Goal: Task Accomplishment & Management: Manage account settings

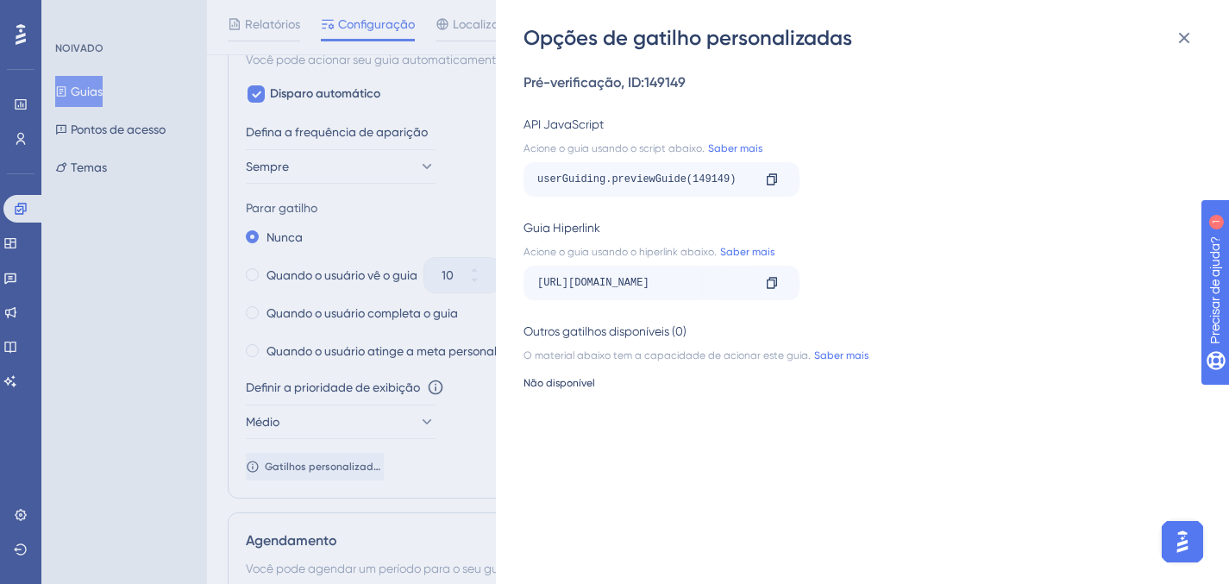
scroll to position [1026, 0]
click at [1183, 45] on icon at bounding box center [1183, 38] width 21 height 21
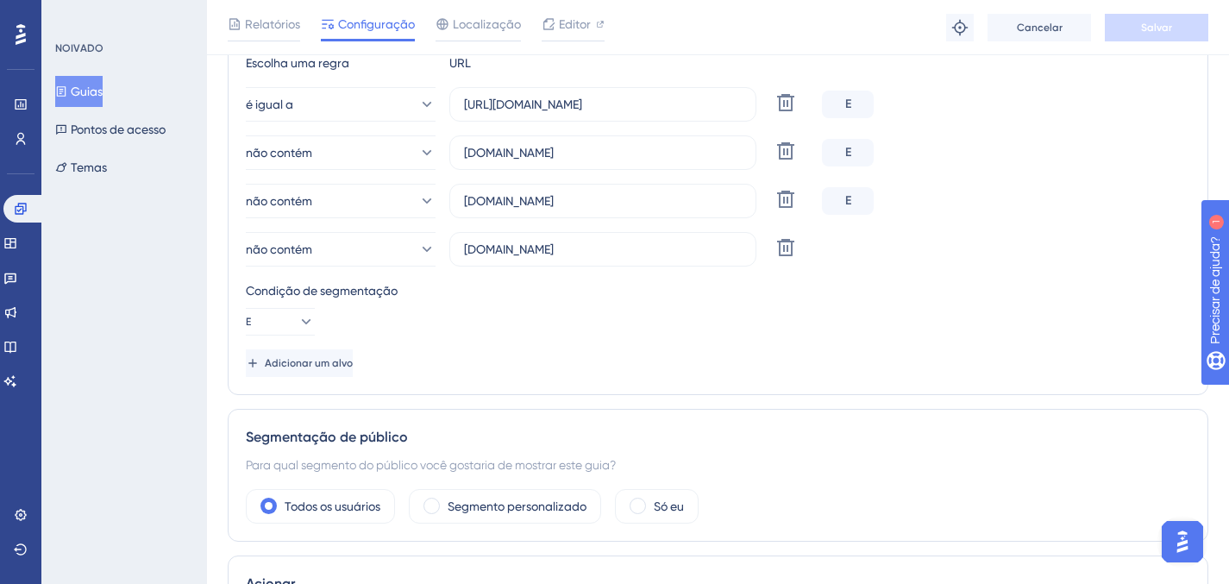
scroll to position [410, 0]
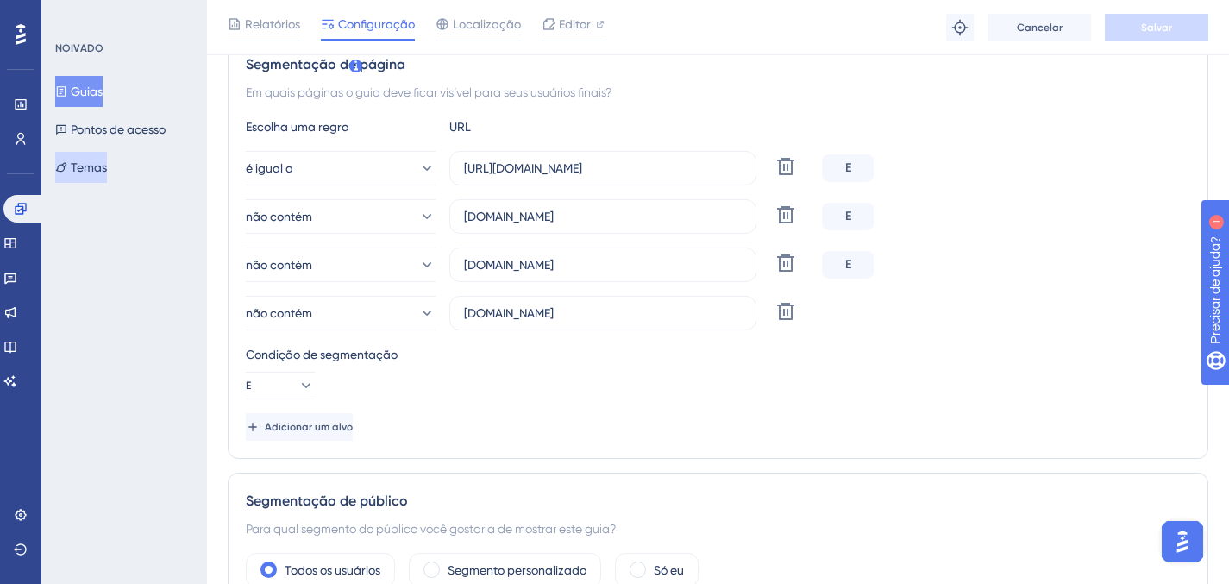
click at [100, 166] on font "Temas" at bounding box center [89, 167] width 36 height 14
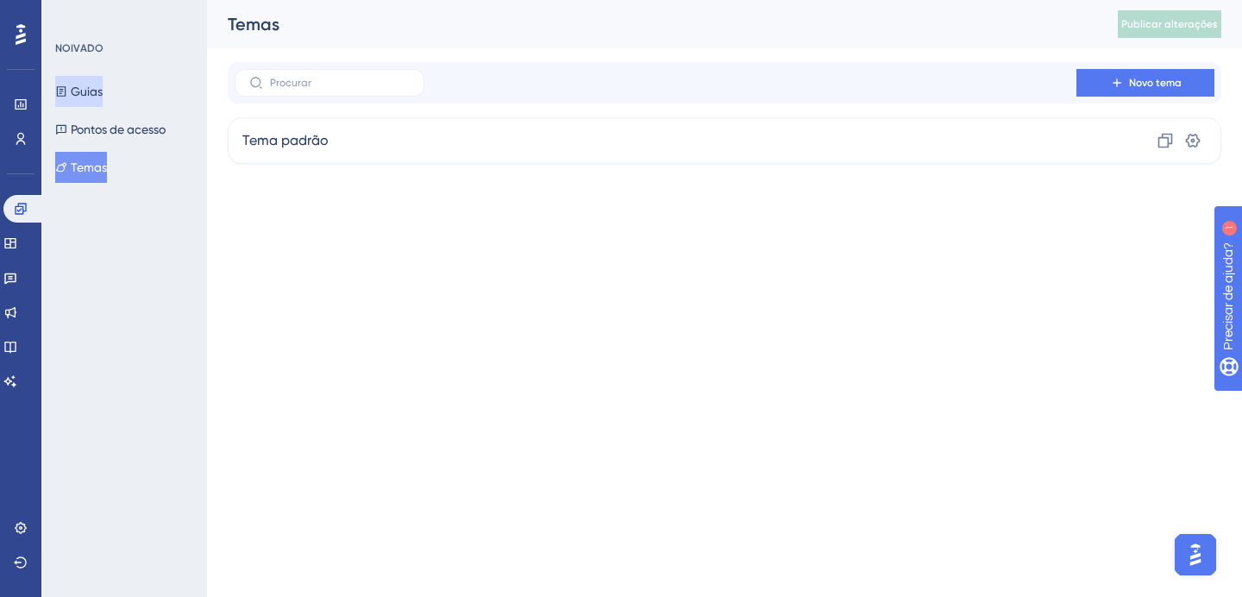
click at [103, 77] on button "Guias" at bounding box center [78, 91] width 47 height 31
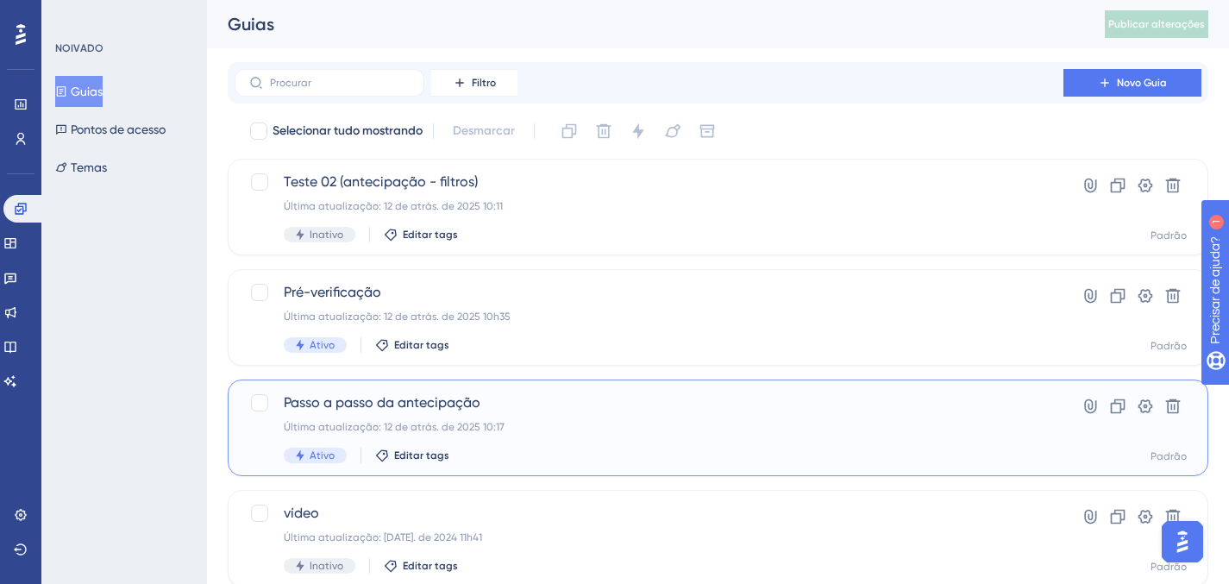
click at [601, 384] on div "Passo a passo da antecipação Última atualização: 12 de atrás. de 2025 10:17 Ati…" at bounding box center [718, 427] width 980 height 97
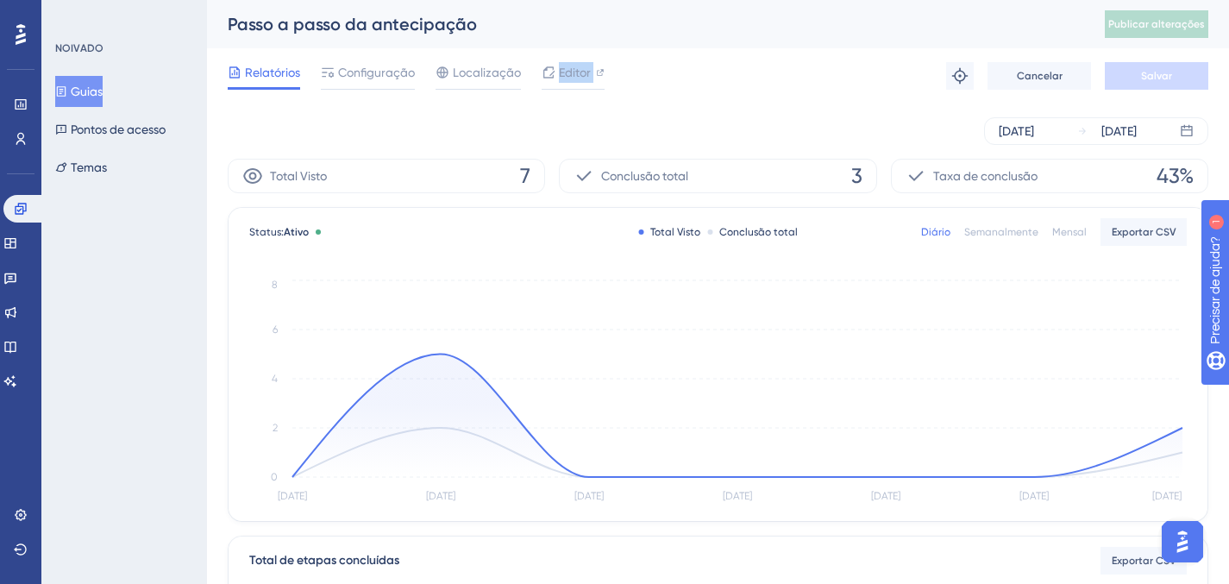
drag, startPoint x: 558, startPoint y: 73, endPoint x: 557, endPoint y: 122, distance: 48.3
click at [557, 121] on div "Desempenho Usuários Noivado Widgets Opinião Atualizações de produtos Base de co…" at bounding box center [718, 591] width 1022 height 1183
click at [557, 122] on div "06 de agosto de 2025 12 de agosto de 2025" at bounding box center [718, 131] width 980 height 28
click at [358, 76] on font "Configuração" at bounding box center [376, 73] width 77 height 14
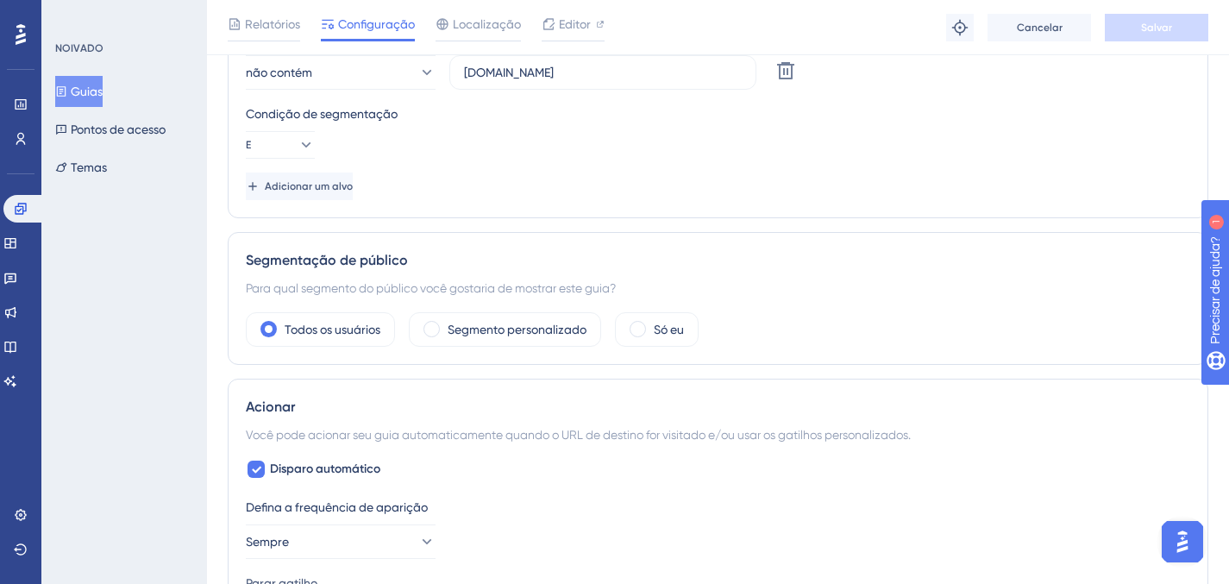
scroll to position [985, 0]
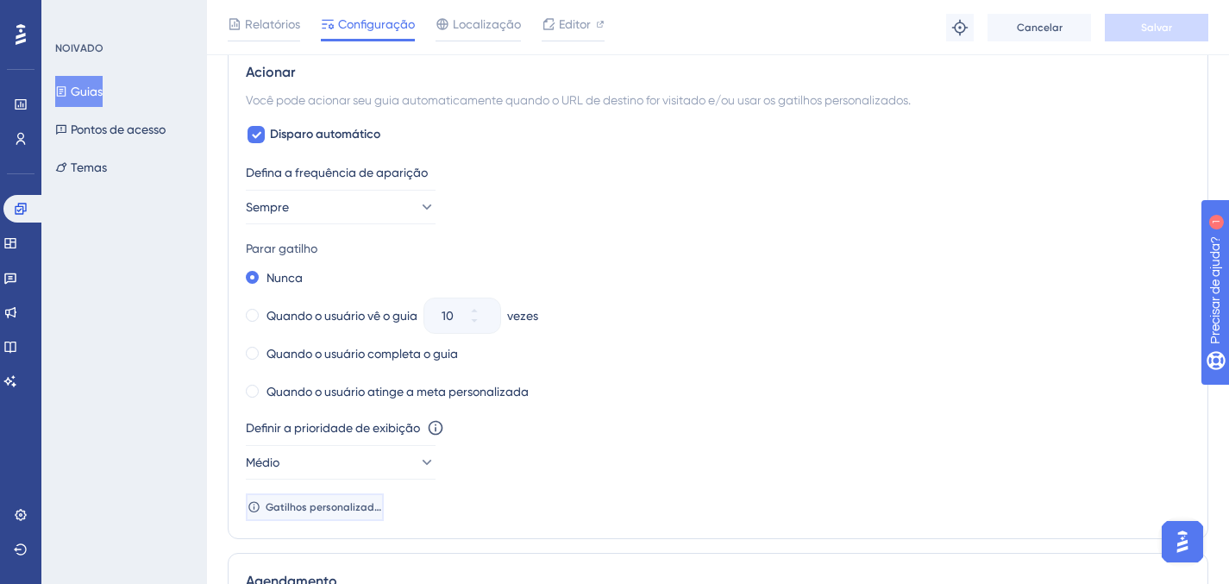
click at [380, 500] on span "Gatilhos personalizados" at bounding box center [324, 507] width 116 height 14
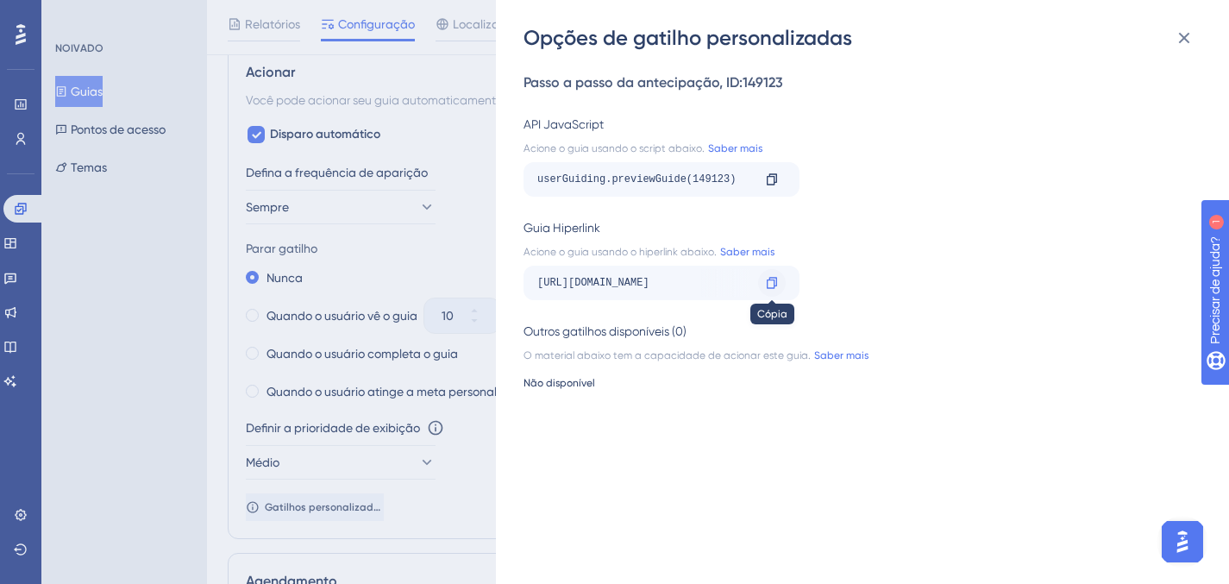
click at [782, 278] on div at bounding box center [772, 283] width 28 height 28
click at [775, 283] on icon at bounding box center [771, 282] width 10 height 11
click at [1185, 30] on icon at bounding box center [1183, 38] width 21 height 21
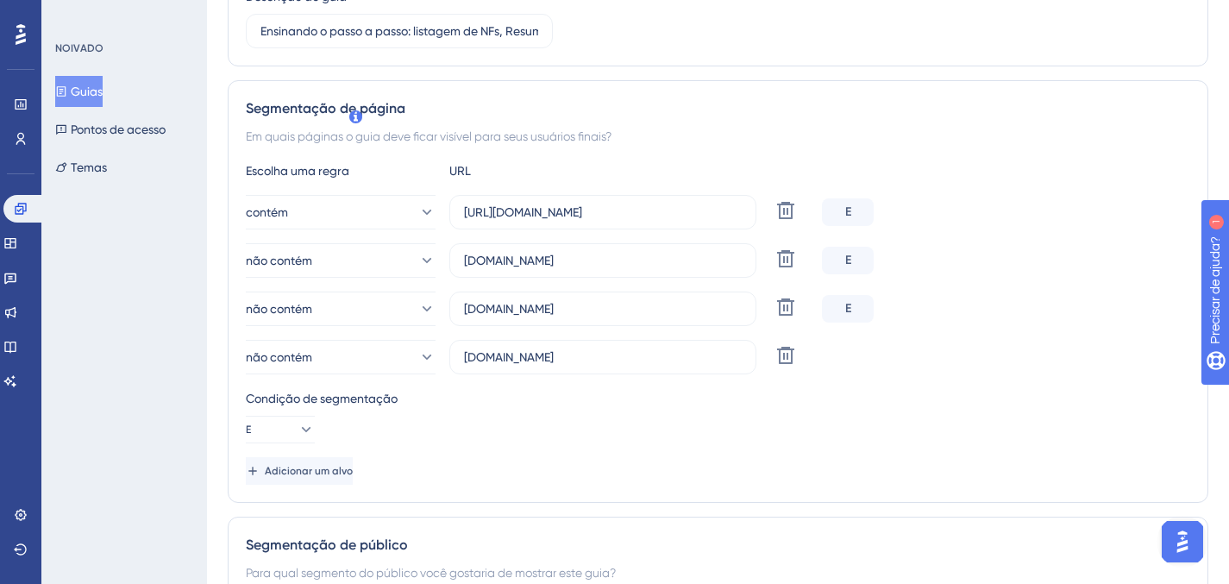
scroll to position [0, 0]
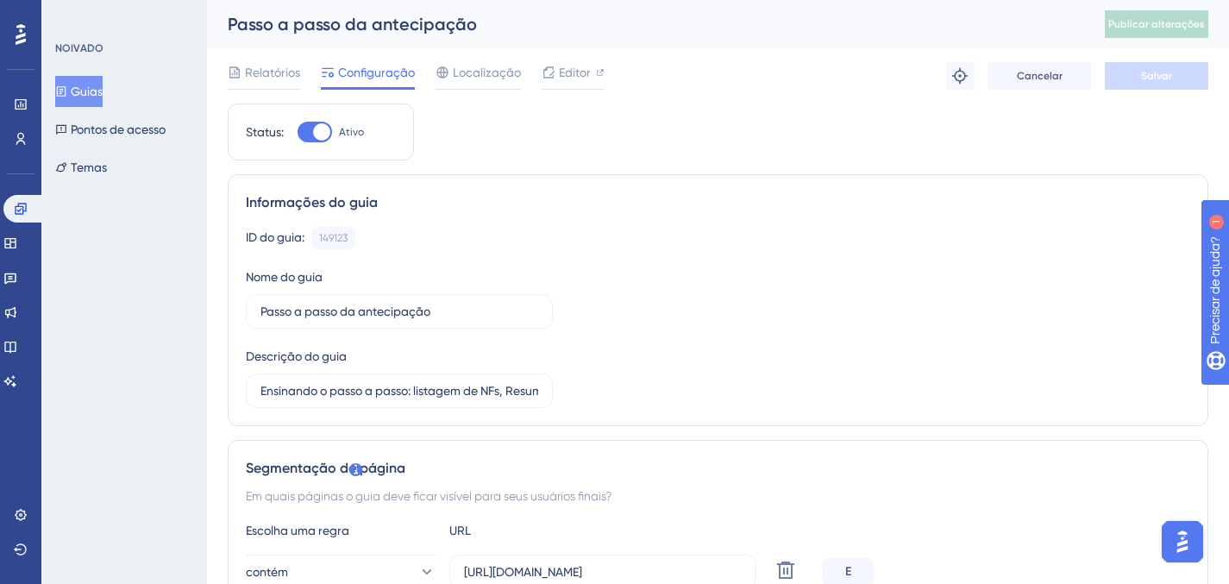
click at [66, 89] on icon at bounding box center [61, 91] width 9 height 10
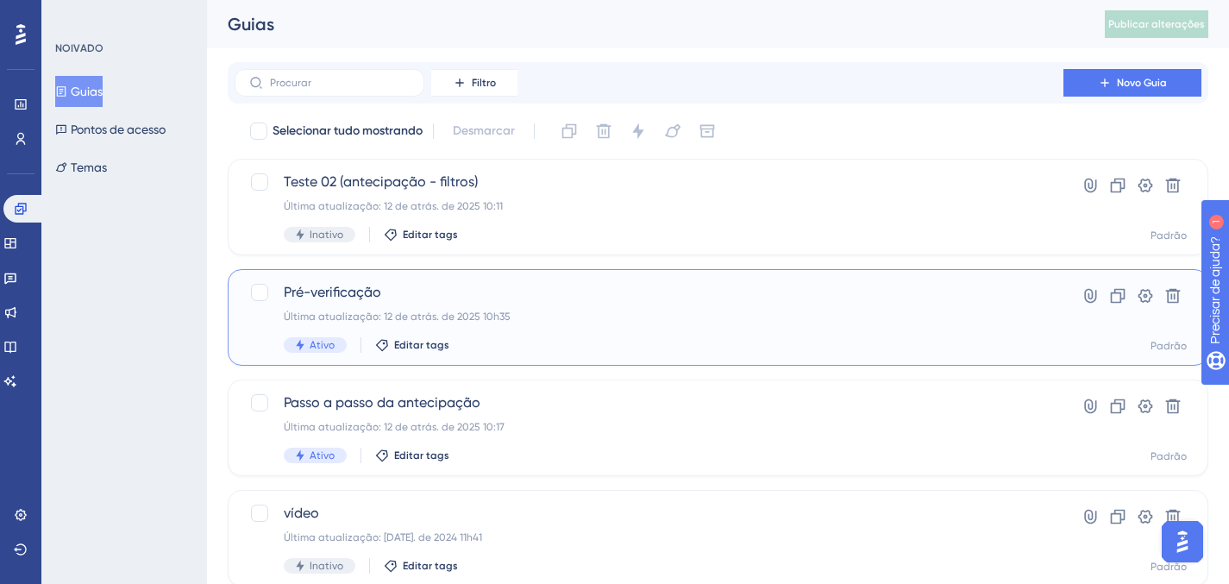
click at [546, 294] on span "Pré-verificação" at bounding box center [649, 292] width 730 height 21
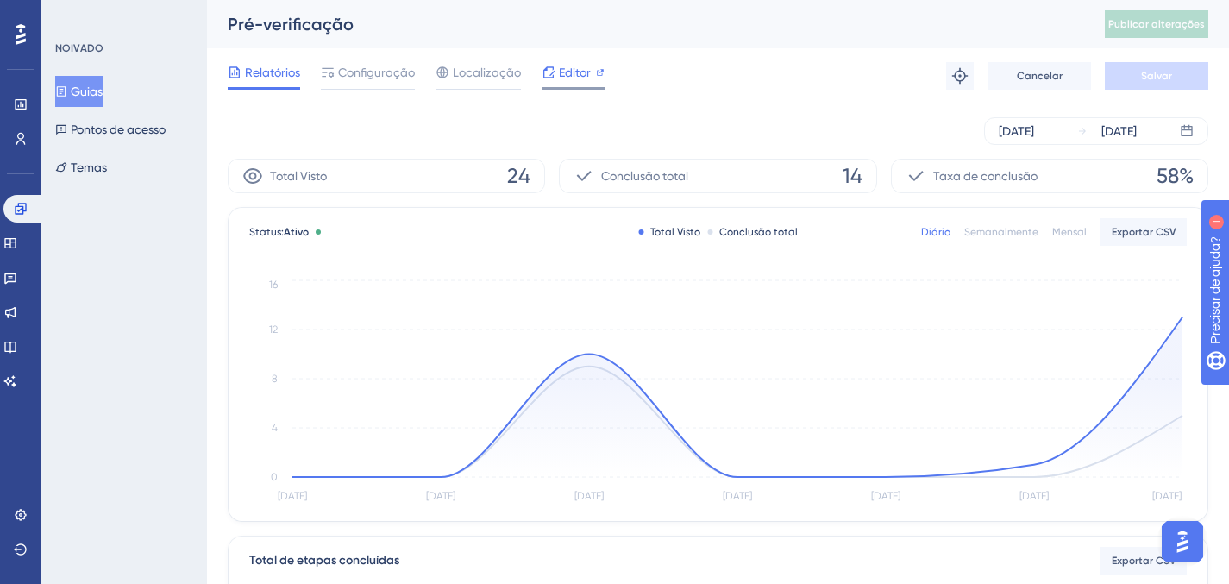
click at [570, 75] on font "Editor" at bounding box center [575, 73] width 32 height 14
click at [103, 77] on button "Guias" at bounding box center [78, 91] width 47 height 31
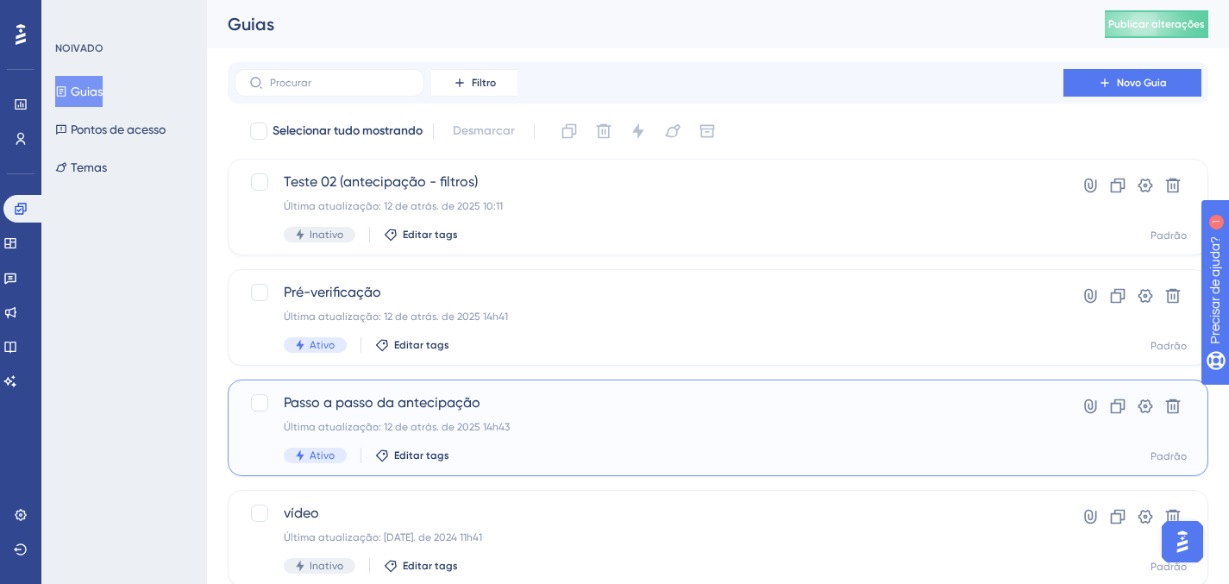
click at [574, 431] on div "Última atualização: 12 de atrás. de 2025 14h43" at bounding box center [649, 427] width 730 height 14
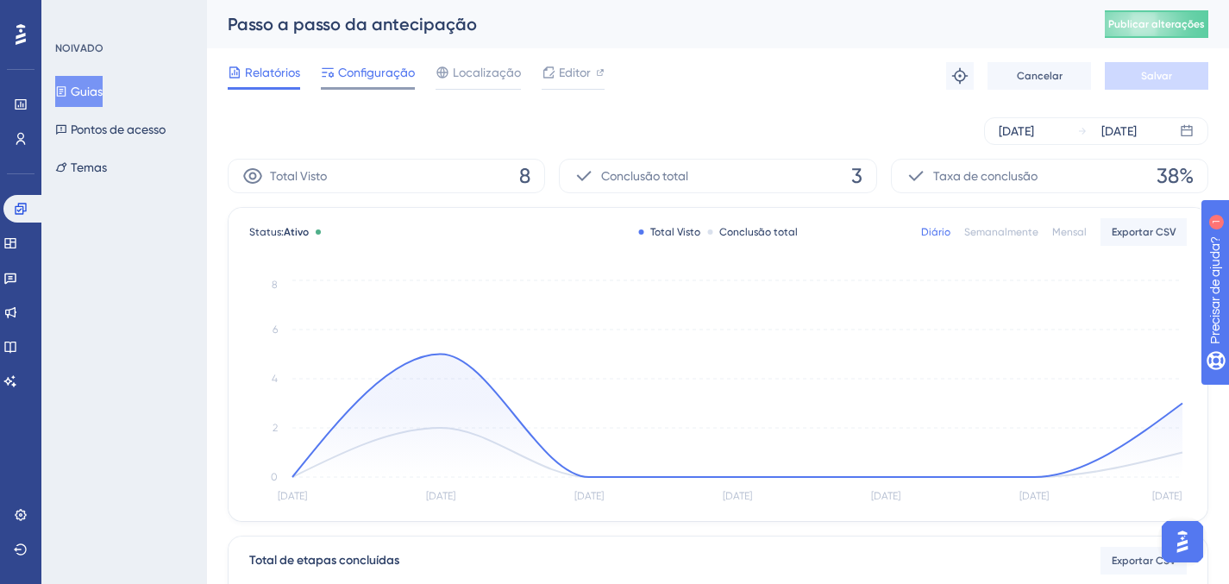
click at [383, 79] on span "Configuração" at bounding box center [376, 72] width 77 height 21
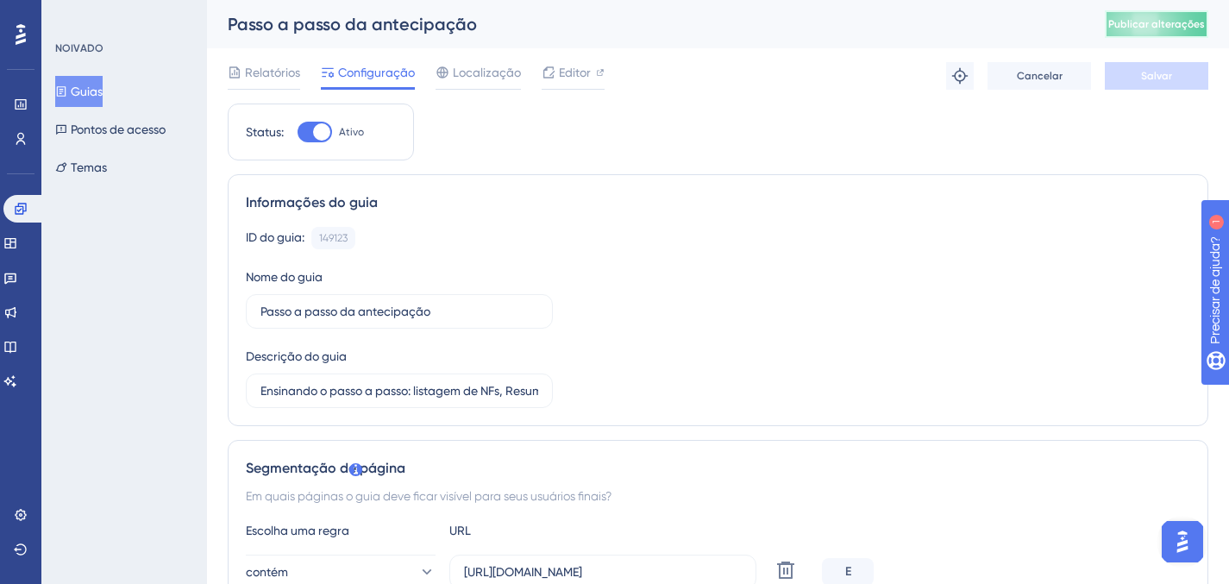
click at [1163, 27] on font "Publicar alterações" at bounding box center [1156, 24] width 97 height 12
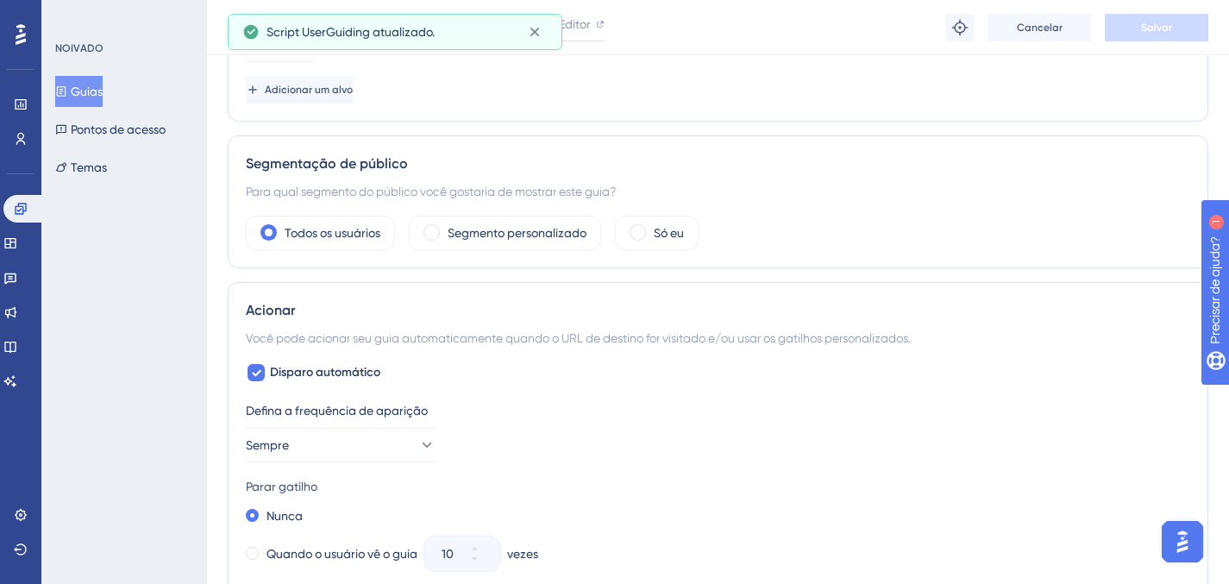
scroll to position [1117, 0]
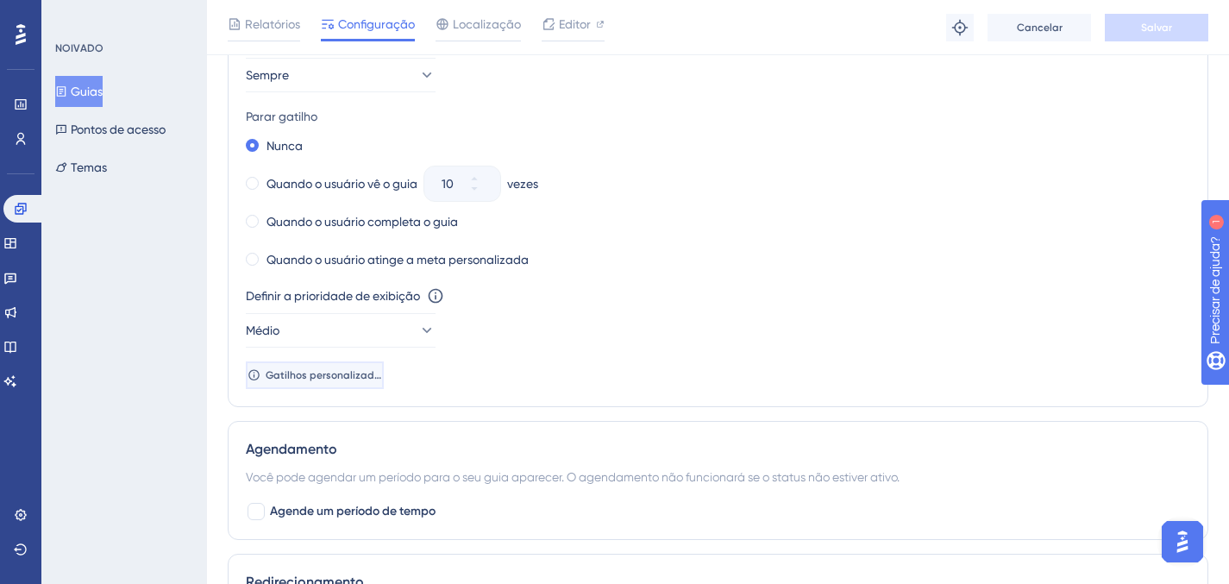
click at [319, 383] on button "Gatilhos personalizados" at bounding box center [315, 375] width 138 height 28
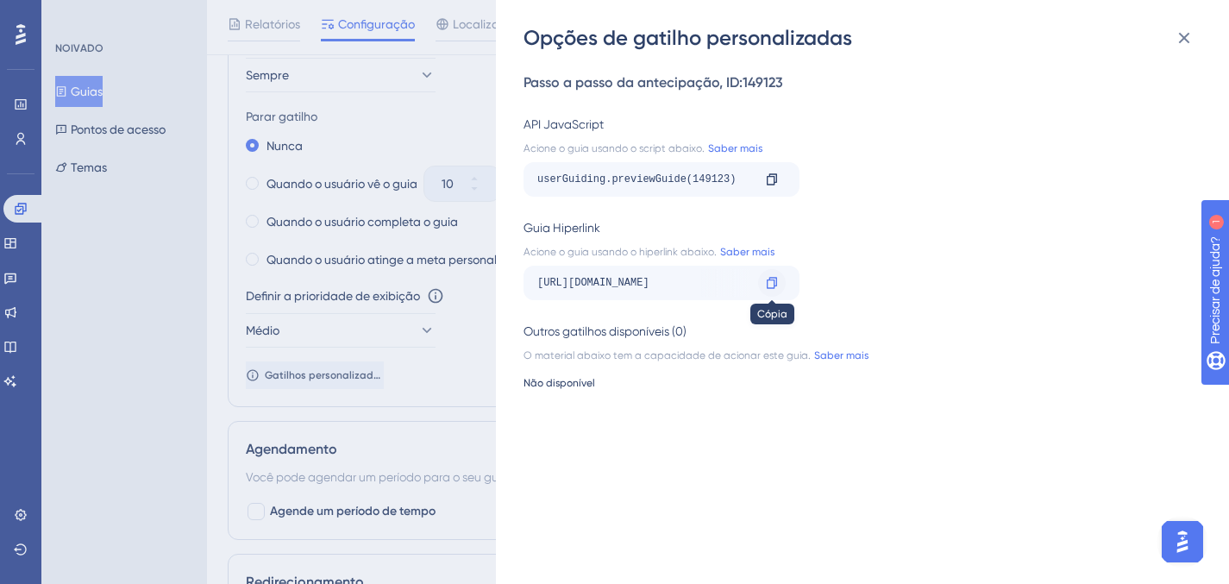
click at [776, 282] on icon at bounding box center [771, 282] width 10 height 11
click at [776, 280] on icon at bounding box center [772, 283] width 14 height 14
